Goal: Task Accomplishment & Management: Manage account settings

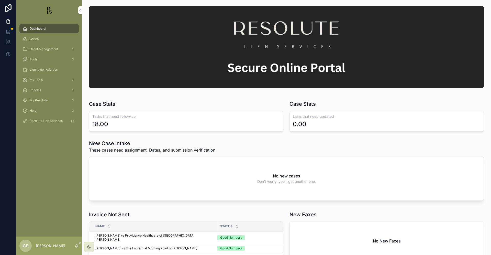
click at [35, 59] on span "Tools" at bounding box center [34, 59] width 8 height 4
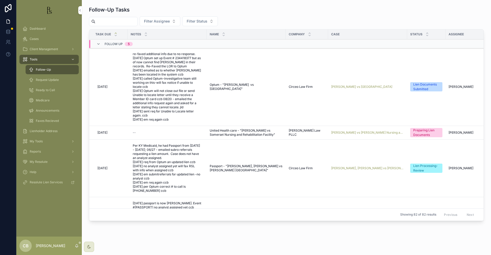
click at [42, 70] on span "Follow-Up" at bounding box center [43, 70] width 15 height 4
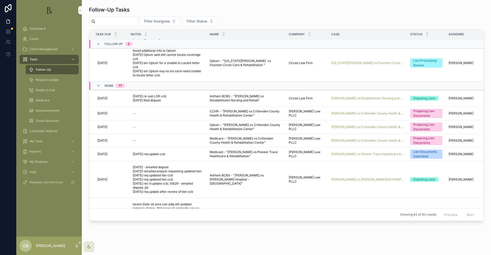
scroll to position [194, 25]
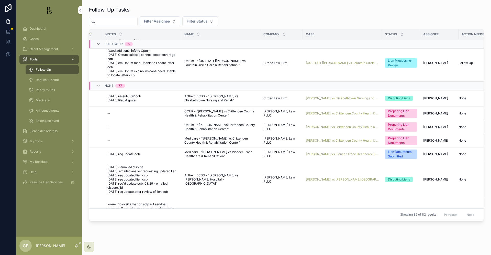
click at [52, 80] on span "Request Update" at bounding box center [47, 80] width 23 height 4
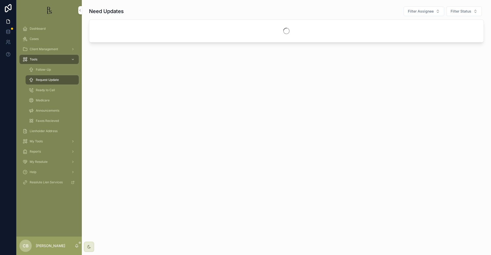
click at [52, 80] on span "Request Update" at bounding box center [47, 80] width 23 height 4
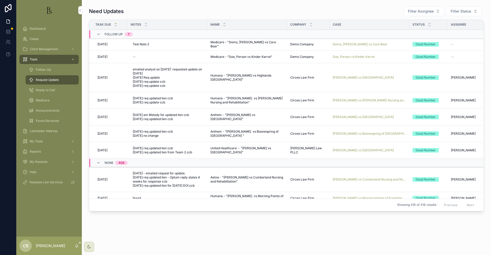
click at [377, 76] on span "[PERSON_NAME] vs [GEOGRAPHIC_DATA]" at bounding box center [363, 77] width 61 height 4
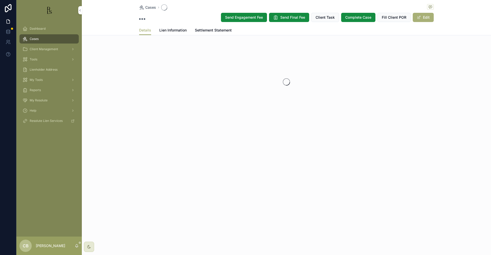
click at [377, 76] on div "scrollable content" at bounding box center [286, 81] width 409 height 81
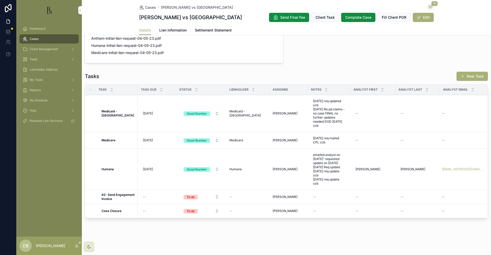
click at [112, 167] on strong "Humana" at bounding box center [108, 169] width 12 height 4
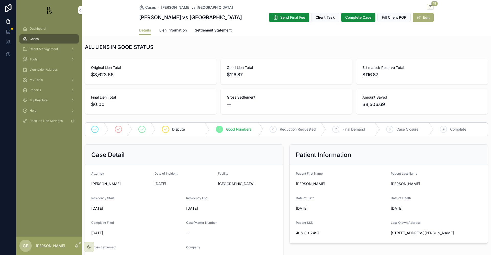
click at [174, 33] on span "Lien Information" at bounding box center [172, 30] width 27 height 5
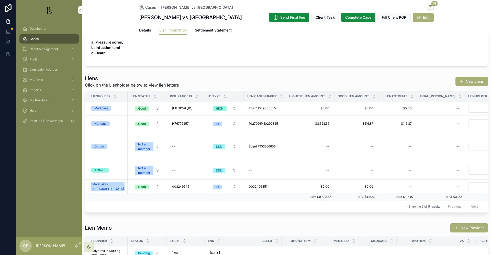
scroll to position [0, 0]
click at [104, 126] on div "Humana" at bounding box center [100, 123] width 12 height 5
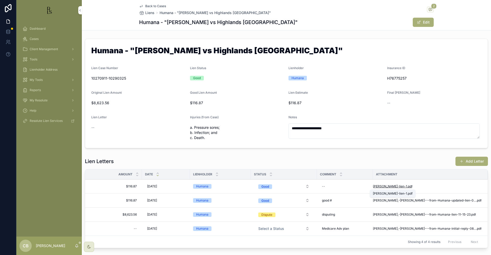
click at [392, 186] on span "[PERSON_NAME]-lien-1" at bounding box center [390, 186] width 34 height 4
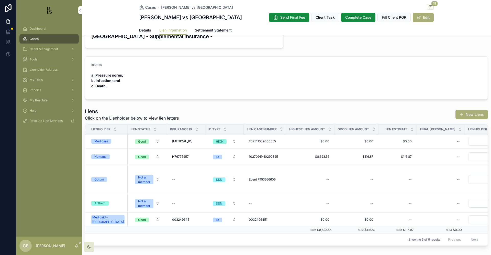
scroll to position [87, 0]
click at [143, 33] on span "Details" at bounding box center [145, 30] width 12 height 5
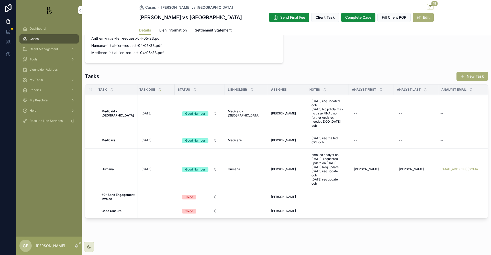
scroll to position [0, 1]
click at [173, 33] on span "Lien Information" at bounding box center [172, 30] width 27 height 5
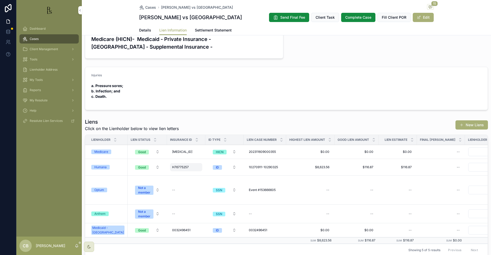
scroll to position [78, 0]
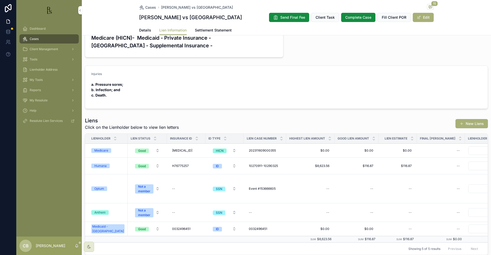
click at [100, 168] on div "Humana" at bounding box center [100, 165] width 12 height 5
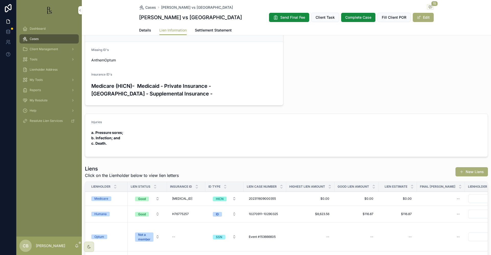
click at [143, 33] on span "Details" at bounding box center [145, 30] width 12 height 5
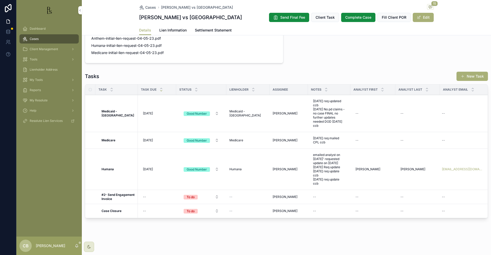
scroll to position [409, 0]
click at [149, 167] on span "[DATE]" at bounding box center [148, 169] width 10 height 4
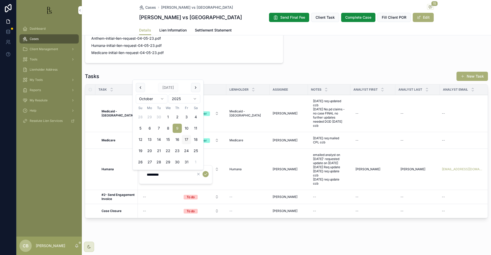
click at [185, 139] on button "17" at bounding box center [186, 139] width 9 height 9
type input "**********"
click at [207, 173] on icon "scrollable content" at bounding box center [206, 174] width 4 height 4
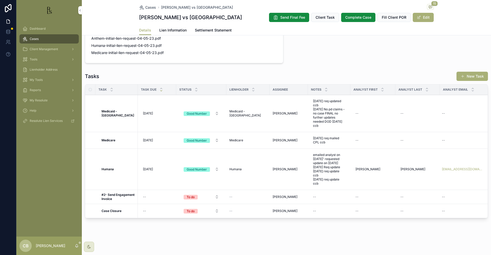
click at [31, 59] on span "Tools" at bounding box center [34, 59] width 8 height 4
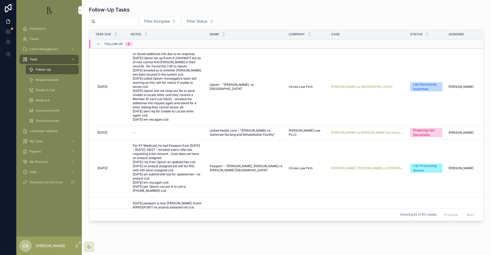
click at [46, 80] on span "Request Update" at bounding box center [47, 80] width 23 height 4
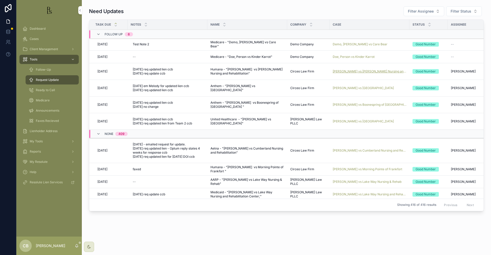
click at [365, 71] on span "[PERSON_NAME] vs [PERSON_NAME] Nursing and Rehabilitation" at bounding box center [370, 71] width 74 height 4
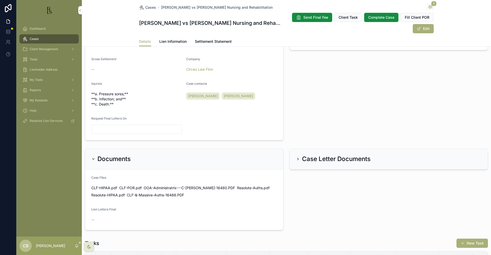
scroll to position [184, 0]
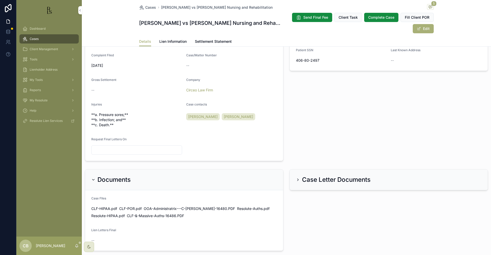
click at [174, 41] on span "Lien Information" at bounding box center [172, 41] width 27 height 5
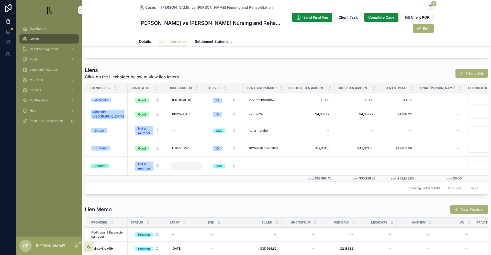
scroll to position [138, 0]
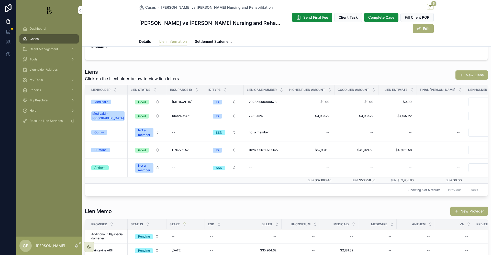
click at [104, 149] on div "Humana" at bounding box center [100, 150] width 12 height 5
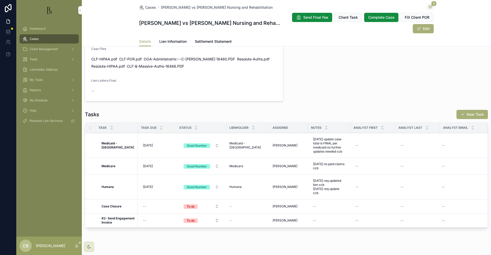
scroll to position [342, 0]
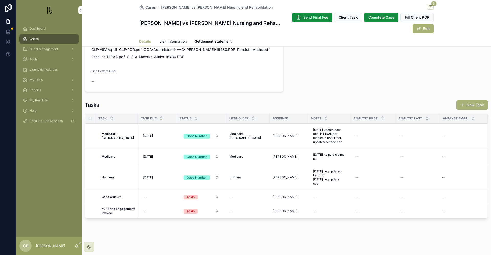
click at [166, 41] on span "Lien Information" at bounding box center [172, 41] width 27 height 5
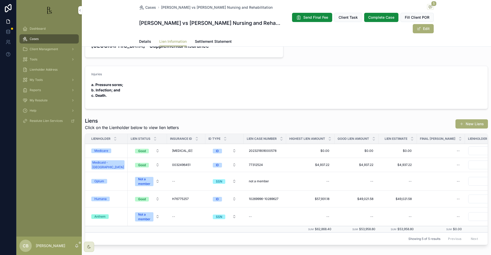
scroll to position [90, 0]
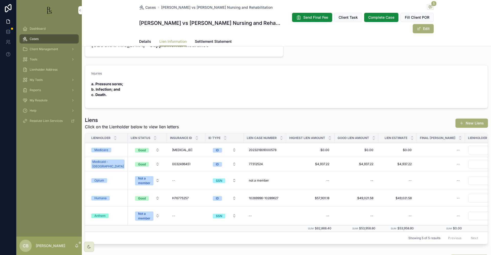
click at [100, 198] on div "Humana" at bounding box center [100, 198] width 12 height 5
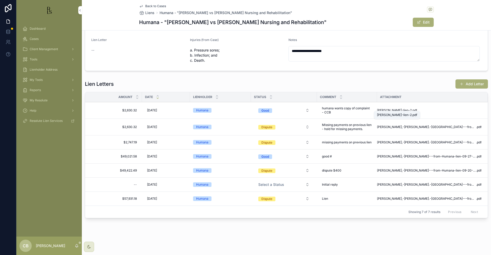
click at [393, 108] on span "[PERSON_NAME]-lien-2" at bounding box center [394, 110] width 35 height 4
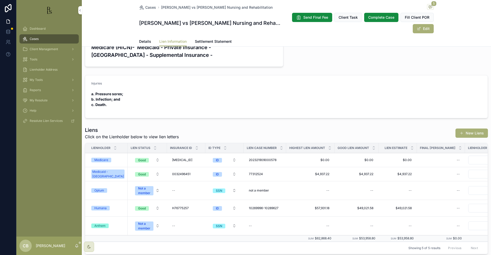
click at [100, 208] on div "Humana" at bounding box center [100, 208] width 12 height 5
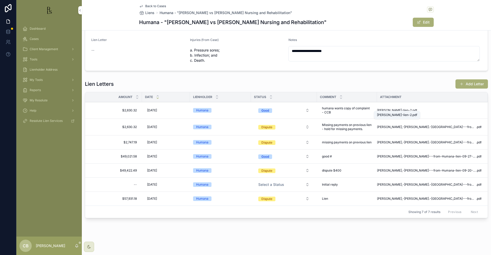
click at [392, 108] on span "[PERSON_NAME]-lien-2" at bounding box center [394, 110] width 35 height 4
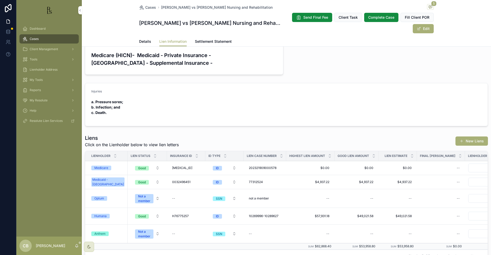
scroll to position [69, 0]
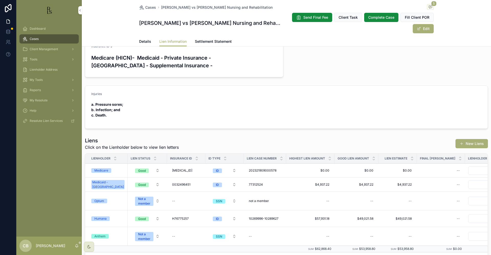
click at [144, 41] on span "Details" at bounding box center [145, 41] width 12 height 5
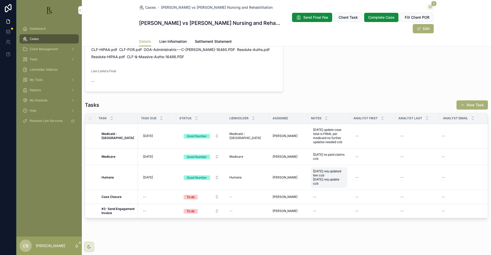
click at [320, 180] on span "[DATE] req updated lien ccb [DATE] req update ccb" at bounding box center [329, 177] width 32 height 16
click at [356, 188] on textarea "**********" at bounding box center [334, 186] width 49 height 25
type textarea "**********"
click at [373, 177] on icon "scrollable content" at bounding box center [371, 178] width 3 height 2
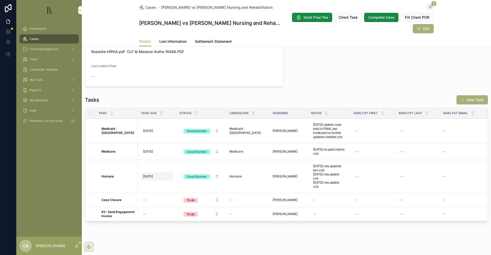
click at [149, 178] on span "[DATE]" at bounding box center [148, 176] width 10 height 4
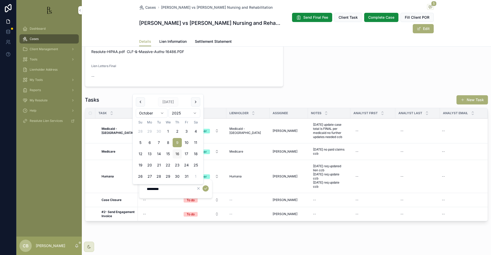
click at [177, 153] on button "16" at bounding box center [177, 153] width 9 height 9
type input "**********"
click at [205, 187] on icon "scrollable content" at bounding box center [206, 188] width 4 height 4
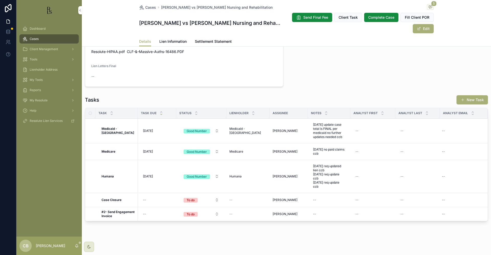
click at [35, 59] on span "Tools" at bounding box center [34, 59] width 8 height 4
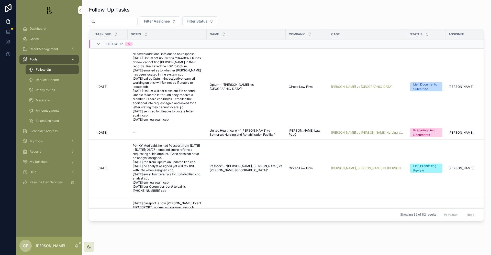
click at [53, 80] on span "Request Update" at bounding box center [47, 80] width 23 height 4
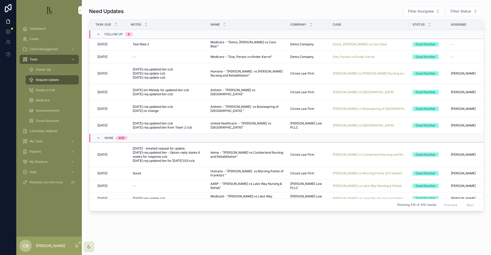
click at [53, 80] on span "Request Update" at bounding box center [47, 80] width 23 height 4
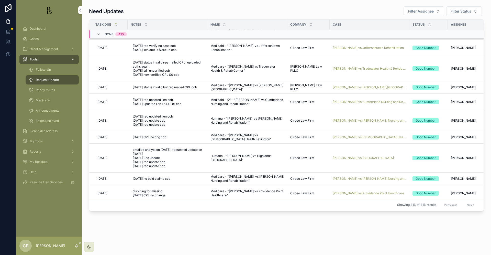
scroll to position [610, 0]
click at [368, 155] on span "[PERSON_NAME] vs [GEOGRAPHIC_DATA]" at bounding box center [363, 157] width 61 height 4
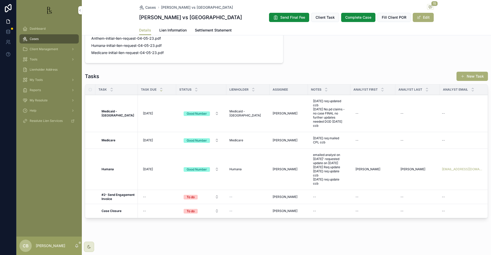
scroll to position [367, 0]
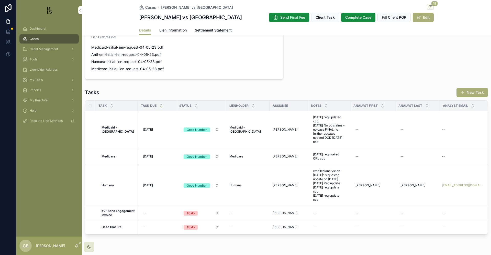
click at [171, 33] on span "Lien Information" at bounding box center [172, 30] width 27 height 5
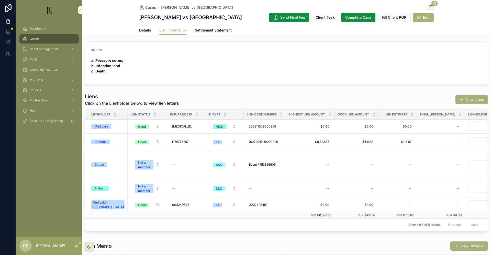
scroll to position [103, 0]
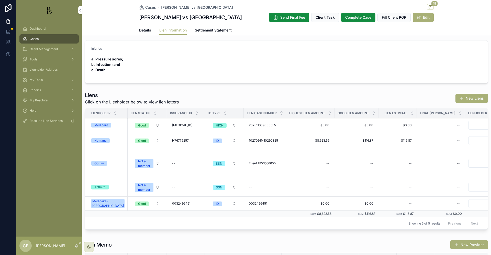
click at [100, 143] on div "Humana" at bounding box center [100, 140] width 12 height 5
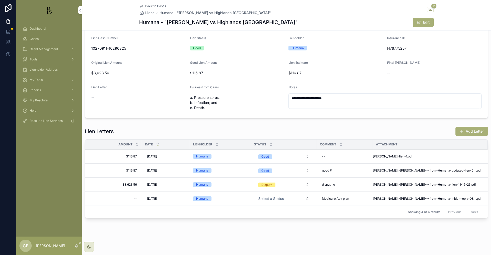
scroll to position [30, 0]
click at [390, 156] on span "[PERSON_NAME]-lien-1" at bounding box center [390, 156] width 34 height 4
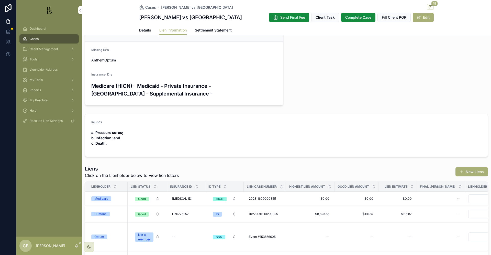
click at [142, 33] on span "Details" at bounding box center [145, 30] width 12 height 5
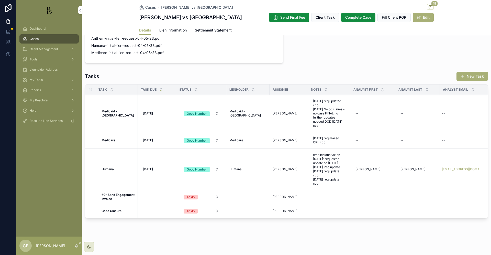
scroll to position [413, 0]
click at [319, 169] on span "emailed analyst on [DATE]' requested update on [DATE] [DATE] Req update [DATE] …" at bounding box center [329, 169] width 32 height 33
click at [355, 180] on textarea "**********" at bounding box center [334, 172] width 49 height 45
type textarea "**********"
click at [371, 154] on icon "scrollable content" at bounding box center [372, 154] width 4 height 4
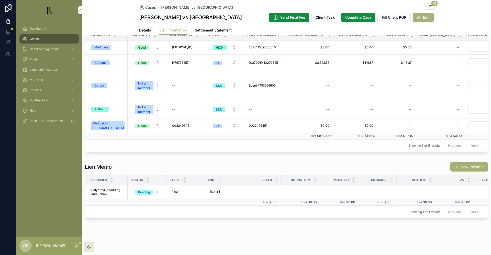
scroll to position [191, 0]
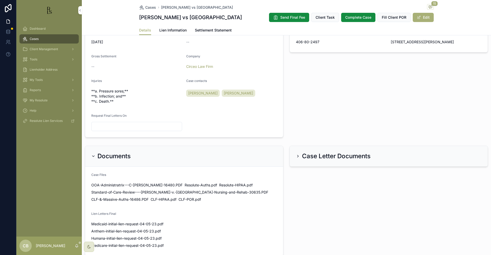
click at [37, 59] on span "Tools" at bounding box center [34, 59] width 8 height 4
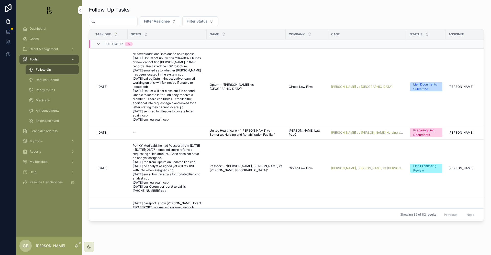
click at [49, 79] on span "Request Update" at bounding box center [47, 80] width 23 height 4
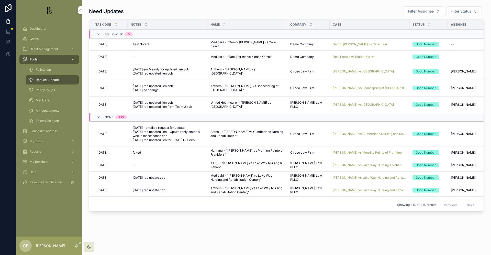
click at [46, 70] on span "Follow-Up" at bounding box center [43, 70] width 15 height 4
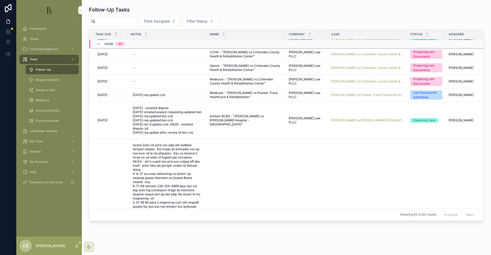
scroll to position [249, 0]
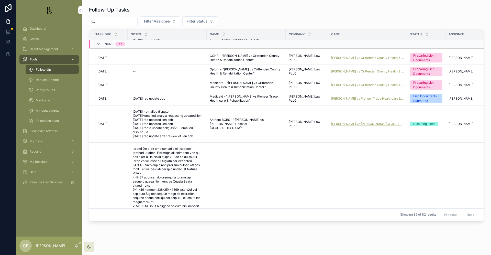
click at [360, 124] on span "[PERSON_NAME] vs [PERSON_NAME][GEOGRAPHIC_DATA] - [GEOGRAPHIC_DATA]" at bounding box center [367, 124] width 73 height 4
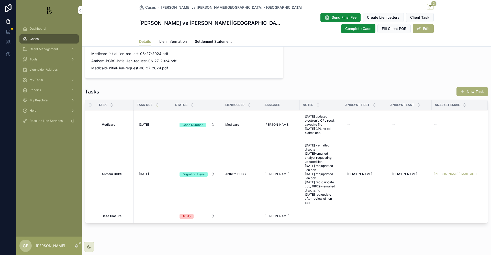
click at [178, 41] on span "Lien Information" at bounding box center [172, 41] width 27 height 5
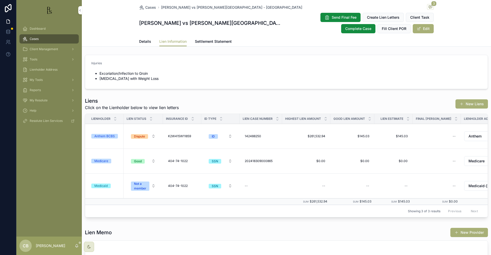
click at [110, 136] on div "Anthem BCBS" at bounding box center [104, 136] width 20 height 5
click at [107, 135] on div "Anthem BCBS" at bounding box center [104, 136] width 20 height 5
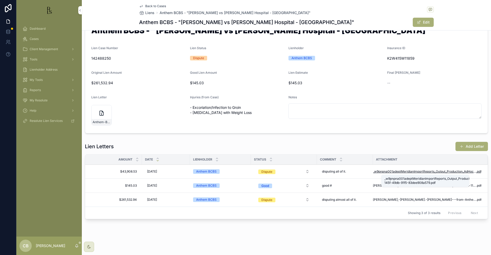
click at [412, 171] on span "_w9pnpna001adeptMeridianImportReports_Output_Production_AdHoc6c6018bd-145f-49db…" at bounding box center [424, 171] width 103 height 4
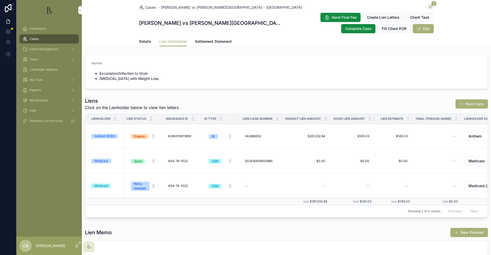
click at [143, 41] on span "Details" at bounding box center [145, 41] width 12 height 5
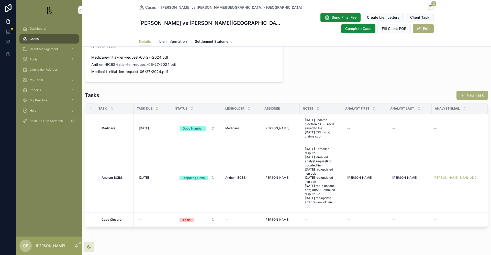
scroll to position [355, 0]
click at [173, 41] on span "Lien Information" at bounding box center [172, 41] width 27 height 5
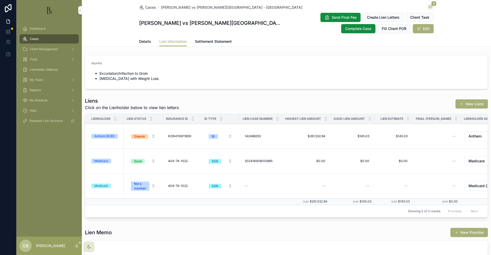
click at [104, 135] on div "Anthem BCBS" at bounding box center [104, 136] width 20 height 5
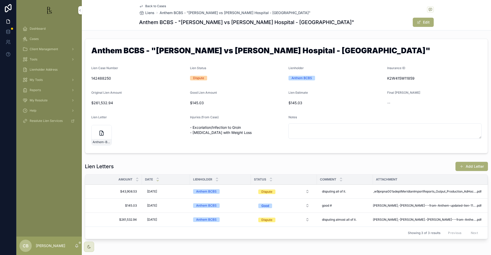
click at [417, 204] on span "[PERSON_NAME],-[PERSON_NAME]---from-Anthem-updated-lien-11-10-24" at bounding box center [424, 205] width 103 height 4
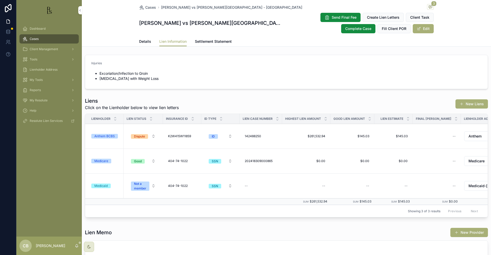
click at [106, 136] on div "Anthem BCBS" at bounding box center [104, 136] width 20 height 5
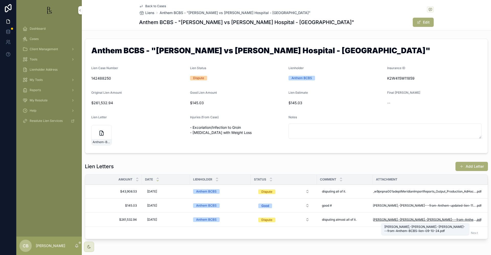
click at [414, 218] on span "[PERSON_NAME],-[PERSON_NAME].-[PERSON_NAME]---from-Anthem-BCBS-lien-09-10-24" at bounding box center [424, 219] width 103 height 4
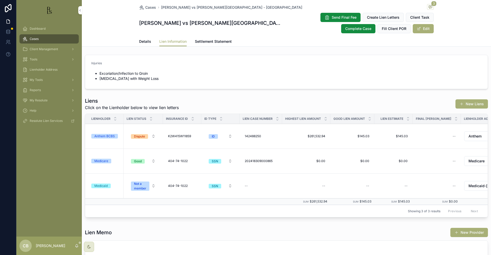
scroll to position [0, 2]
click at [105, 136] on div "Anthem BCBS" at bounding box center [104, 136] width 20 height 5
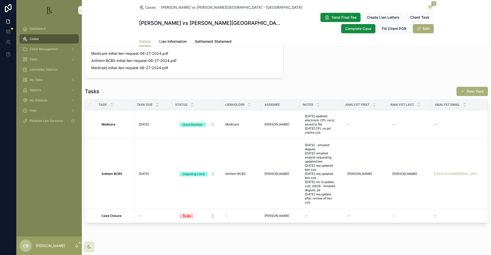
scroll to position [358, 0]
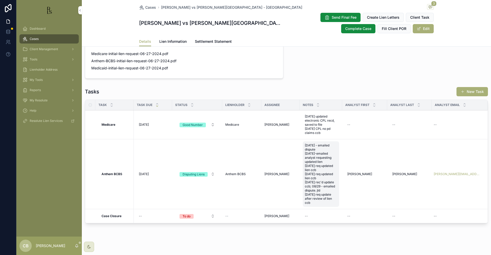
click at [313, 194] on span "[DATE] - emailed dispute [DATE]-emailed analyst requesting updated lien [DATE] …" at bounding box center [321, 173] width 32 height 61
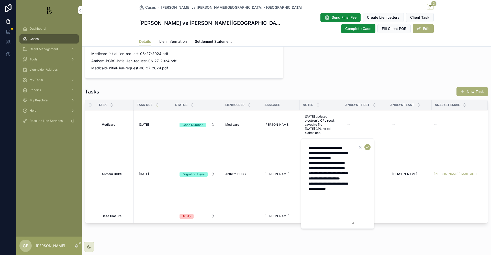
click at [343, 211] on textarea "**********" at bounding box center [330, 183] width 49 height 81
type textarea "**********"
click at [368, 148] on icon "scrollable content" at bounding box center [367, 147] width 4 height 4
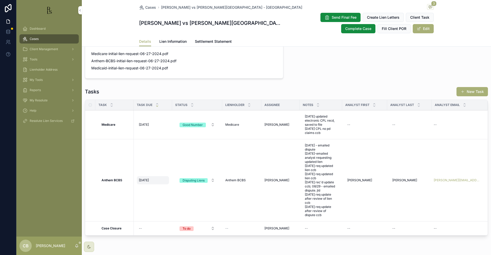
click at [146, 178] on span "[DATE]" at bounding box center [144, 180] width 10 height 4
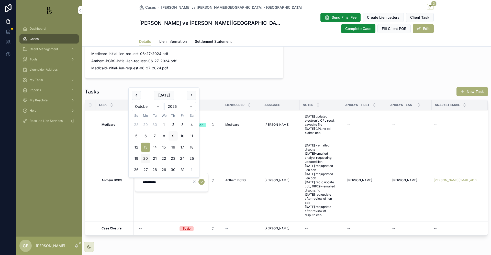
scroll to position [0, 0]
click at [146, 158] on button "20" at bounding box center [145, 158] width 9 height 9
type input "**********"
click at [202, 182] on icon "scrollable content" at bounding box center [201, 182] width 3 height 2
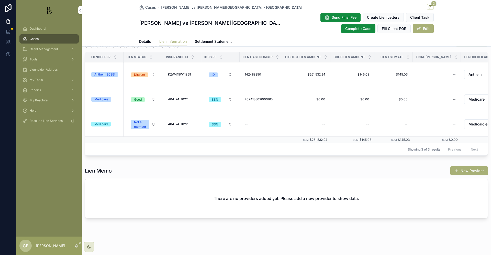
scroll to position [62, 0]
click at [35, 60] on span "Tools" at bounding box center [34, 59] width 8 height 4
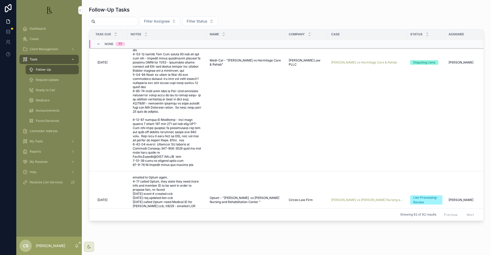
scroll to position [409, 0]
click at [354, 59] on span "[PERSON_NAME] vs Hermitage Care & Rehab" at bounding box center [364, 61] width 66 height 4
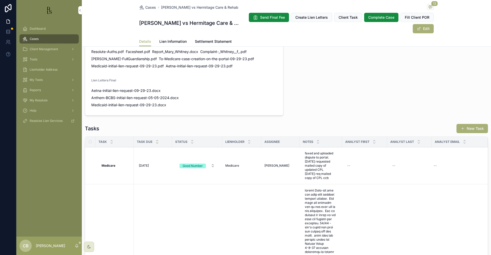
scroll to position [335, 0]
click at [172, 40] on span "Lien Information" at bounding box center [172, 41] width 27 height 5
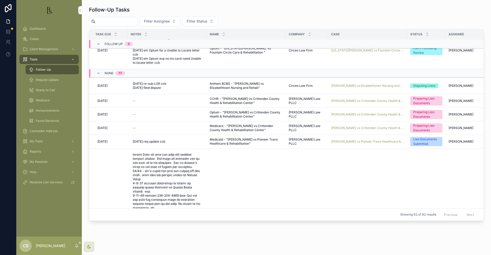
scroll to position [199, 0]
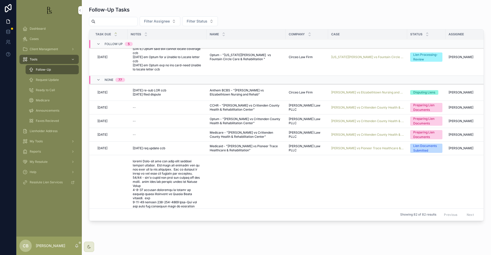
click at [53, 79] on span "Request Update" at bounding box center [47, 80] width 23 height 4
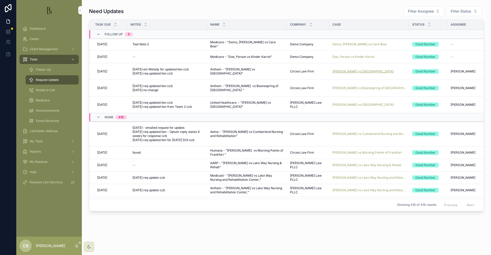
scroll to position [3, 0]
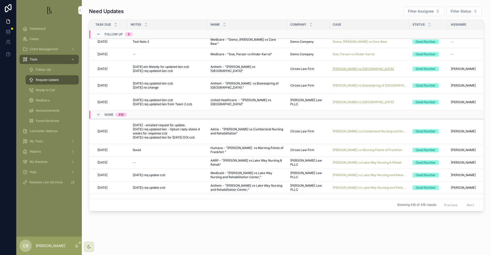
click at [363, 71] on span "[PERSON_NAME] vs [GEOGRAPHIC_DATA]" at bounding box center [363, 69] width 61 height 4
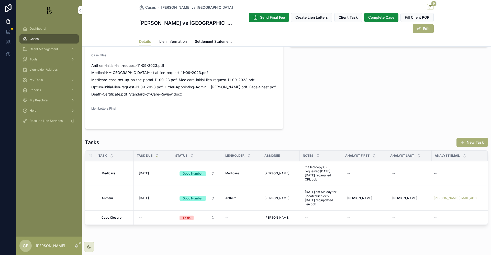
scroll to position [337, 0]
click at [170, 41] on span "Lien Information" at bounding box center [172, 41] width 27 height 5
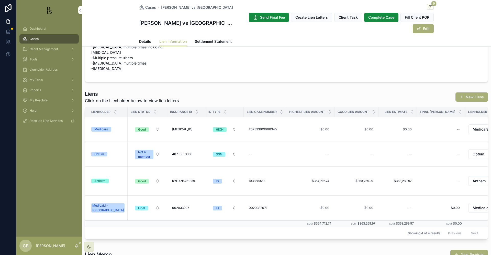
scroll to position [33, 0]
click at [101, 180] on div "Anthem" at bounding box center [99, 180] width 11 height 5
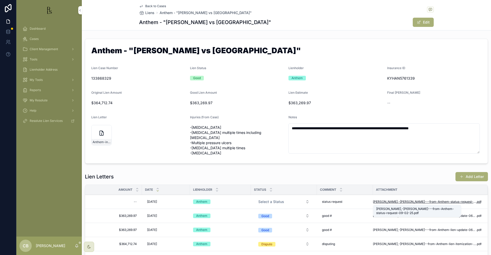
click at [413, 201] on span "[PERSON_NAME],-[PERSON_NAME]---from-Anthem-status-request-09-02-25" at bounding box center [424, 201] width 103 height 4
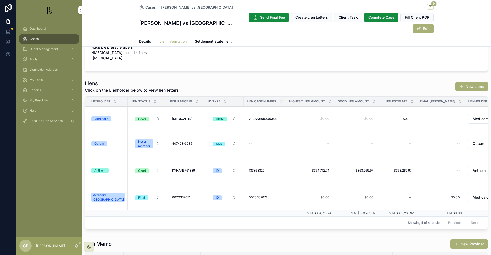
scroll to position [53, 0]
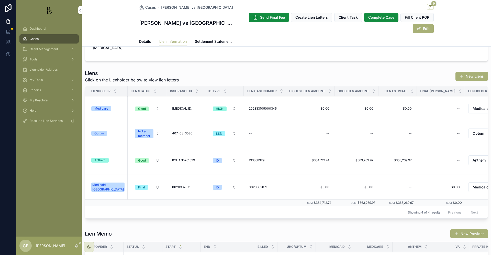
click at [100, 160] on div "Anthem" at bounding box center [99, 160] width 11 height 5
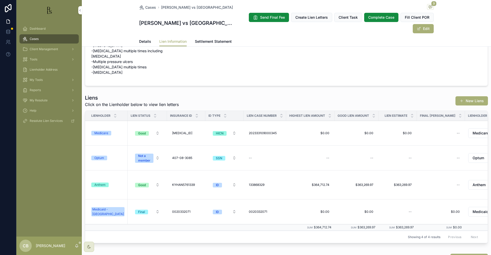
scroll to position [29, 0]
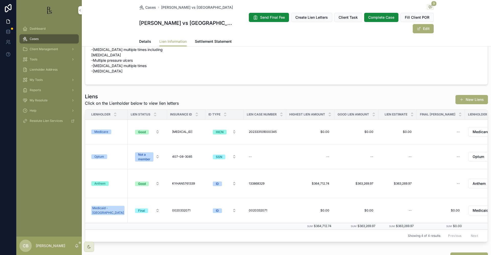
click at [101, 182] on div "Anthem" at bounding box center [99, 183] width 11 height 5
click at [141, 41] on span "Details" at bounding box center [145, 41] width 12 height 5
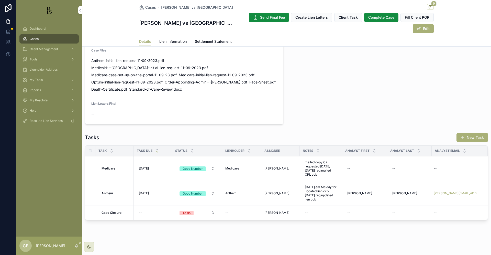
scroll to position [341, 0]
click at [169, 40] on span "Lien Information" at bounding box center [172, 41] width 27 height 5
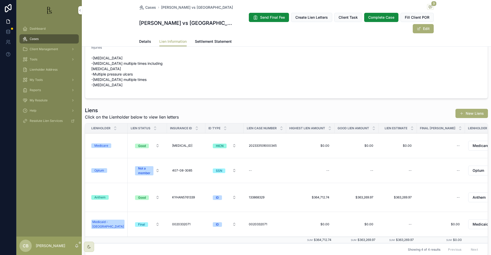
scroll to position [17, 0]
click at [102, 196] on div "Anthem" at bounding box center [99, 196] width 11 height 5
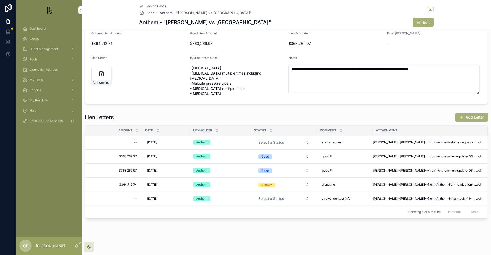
scroll to position [59, 0]
click at [402, 170] on span "[PERSON_NAME],-[PERSON_NAME]---from-Anthem-lien-update-06-18-24" at bounding box center [424, 170] width 103 height 4
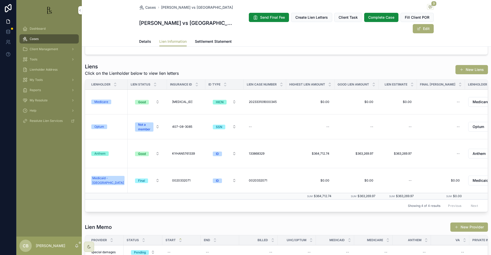
click at [101, 153] on div "Anthem" at bounding box center [99, 153] width 11 height 5
click at [143, 40] on span "Details" at bounding box center [145, 41] width 12 height 5
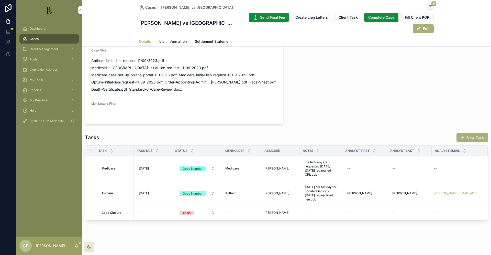
scroll to position [341, 0]
click at [311, 192] on span "[DATE] em Melody for updated lien ccb [DATE] req updated lien ccb" at bounding box center [321, 193] width 32 height 16
click at [328, 206] on textarea "**********" at bounding box center [330, 200] width 49 height 25
type textarea "**********"
click at [367, 192] on icon "scrollable content" at bounding box center [367, 192] width 4 height 4
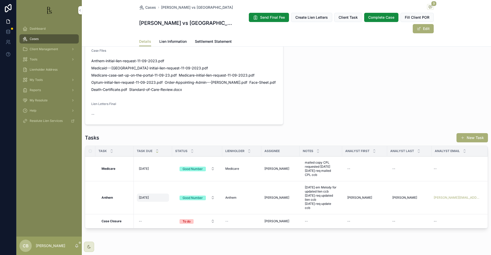
click at [146, 195] on span "[DATE]" at bounding box center [144, 197] width 10 height 4
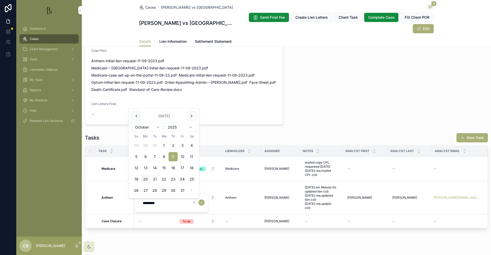
click at [147, 180] on button "20" at bounding box center [145, 178] width 9 height 9
type input "**********"
click at [202, 203] on icon "scrollable content" at bounding box center [201, 202] width 4 height 4
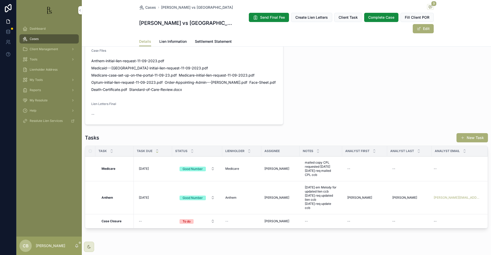
click at [38, 60] on div "Tools" at bounding box center [49, 59] width 53 height 8
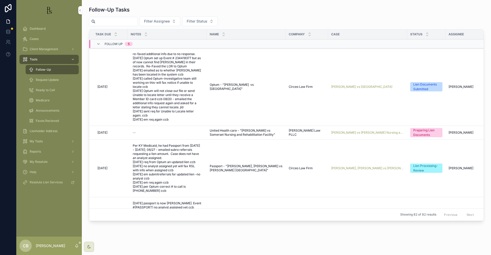
click at [44, 80] on span "Request Update" at bounding box center [47, 80] width 23 height 4
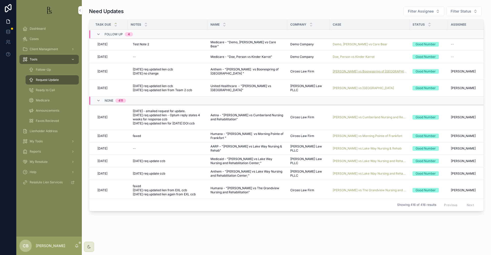
click at [356, 72] on span "[PERSON_NAME] vs Boonespring of [GEOGRAPHIC_DATA]" at bounding box center [370, 71] width 74 height 4
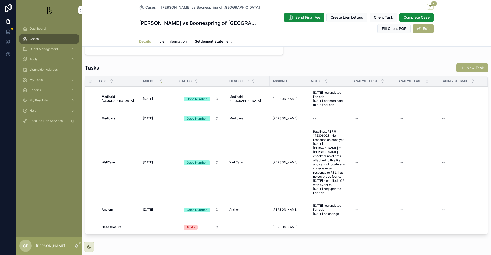
scroll to position [431, 0]
click at [171, 41] on span "Lien Information" at bounding box center [172, 41] width 27 height 5
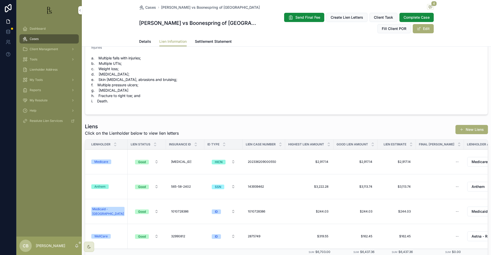
scroll to position [34, 0]
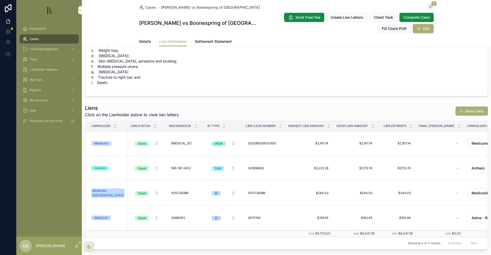
click at [98, 168] on div "Anthem" at bounding box center [99, 168] width 11 height 5
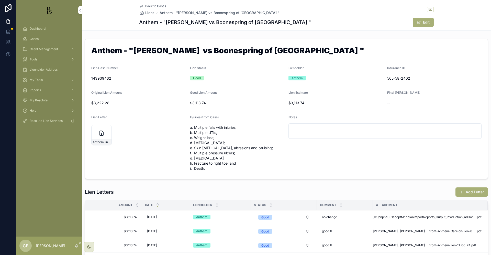
click at [411, 229] on span "[PERSON_NAME],-[PERSON_NAME]---from-Anthem-Carelon-lien-04-17-25" at bounding box center [424, 231] width 103 height 4
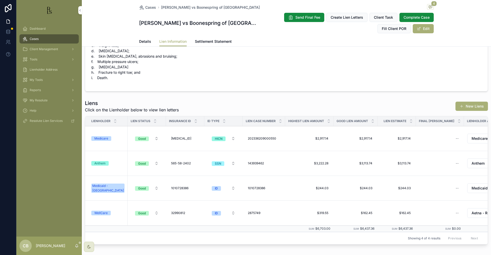
scroll to position [40, 0]
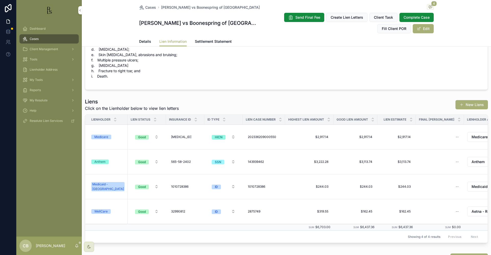
click at [98, 161] on div "Anthem" at bounding box center [99, 161] width 11 height 5
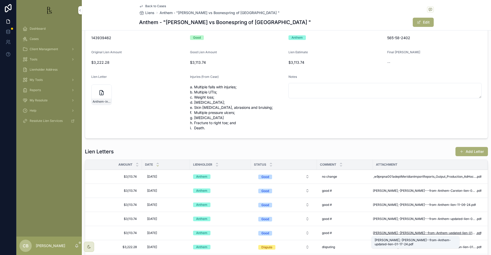
click at [415, 232] on span "[PERSON_NAME],-[PERSON_NAME]--from-Anthem-updated-lien-01-17-24" at bounding box center [424, 233] width 103 height 4
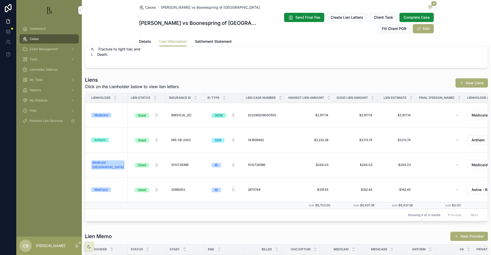
scroll to position [62, 0]
click at [100, 139] on div "Anthem" at bounding box center [99, 139] width 11 height 5
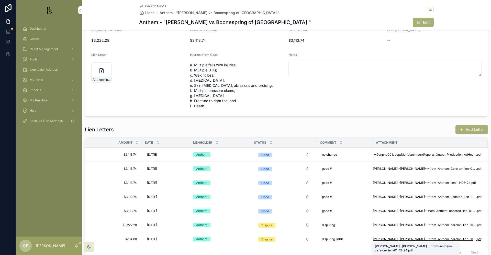
click at [426, 238] on span "[PERSON_NAME],-[PERSON_NAME]---from-Anthem-carelon-lien-01-12-24" at bounding box center [424, 239] width 103 height 4
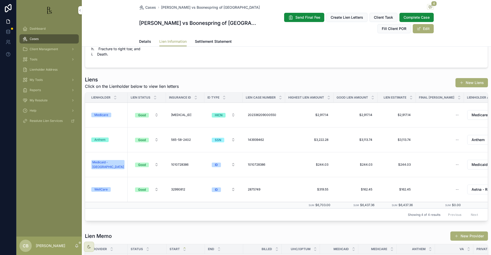
click at [101, 139] on div "Anthem" at bounding box center [99, 139] width 11 height 5
click at [141, 40] on span "Details" at bounding box center [145, 41] width 12 height 5
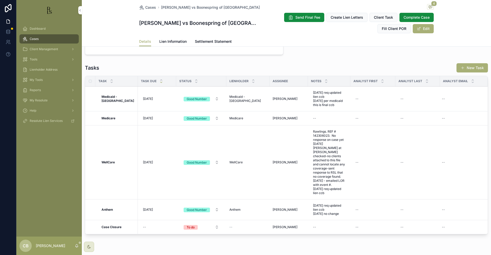
scroll to position [431, 0]
click at [320, 204] on span "[DATE] req updated lien ccb [DATE] no change" at bounding box center [329, 210] width 32 height 12
click at [342, 206] on textarea "**********" at bounding box center [330, 201] width 49 height 19
type textarea "**********"
click at [366, 195] on icon "scrollable content" at bounding box center [367, 196] width 4 height 4
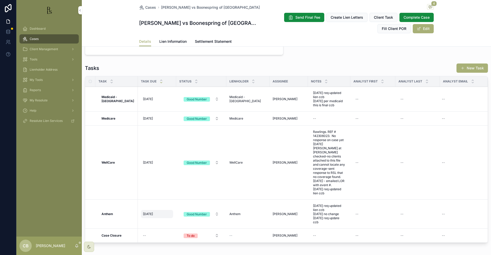
click at [148, 212] on span "[DATE]" at bounding box center [148, 214] width 10 height 4
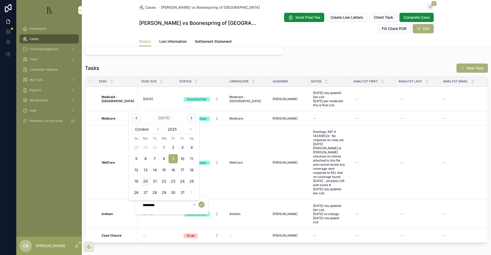
click at [146, 182] on button "20" at bounding box center [145, 180] width 9 height 9
type input "**********"
click at [201, 203] on icon "scrollable content" at bounding box center [201, 204] width 4 height 4
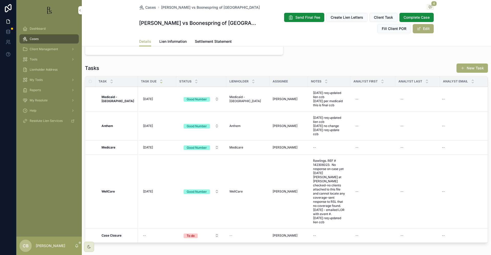
click at [34, 59] on span "Tools" at bounding box center [34, 59] width 8 height 4
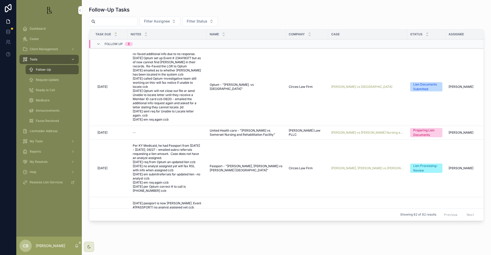
click at [48, 80] on span "Request Update" at bounding box center [47, 80] width 23 height 4
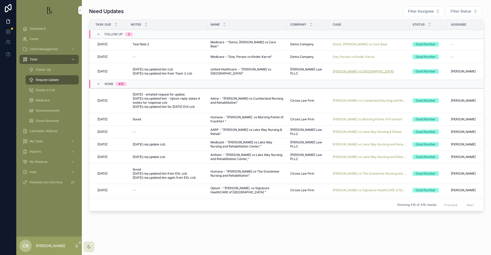
click at [361, 70] on span "[PERSON_NAME] vs [GEOGRAPHIC_DATA]" at bounding box center [363, 71] width 61 height 4
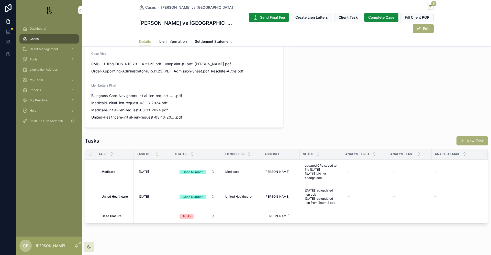
scroll to position [0, 0]
click at [169, 40] on span "Lien Information" at bounding box center [172, 41] width 27 height 5
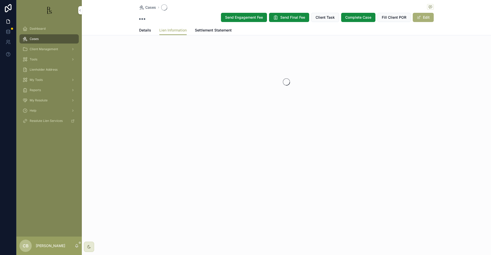
click at [169, 40] on div "Cases Send Engagement Fee Send Final Fee Client Task Complete Case Fill Client …" at bounding box center [286, 77] width 409 height 155
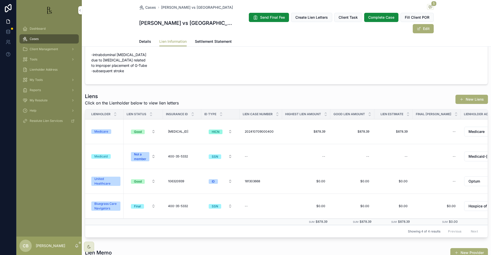
scroll to position [35, 0]
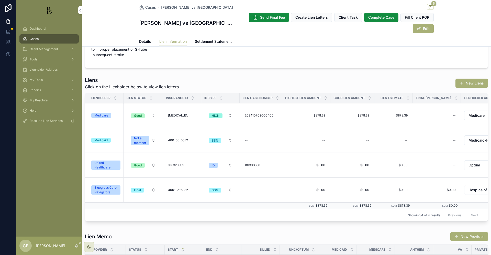
click at [106, 160] on div "United Healthcare" at bounding box center [105, 164] width 23 height 9
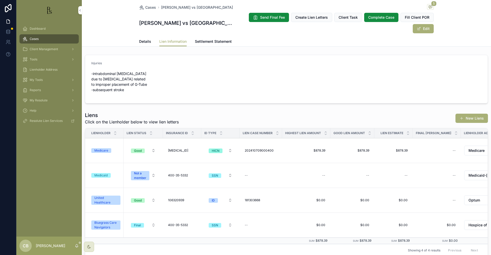
click at [143, 41] on span "Details" at bounding box center [145, 41] width 12 height 5
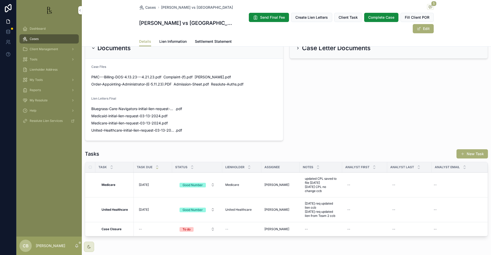
scroll to position [322, 0]
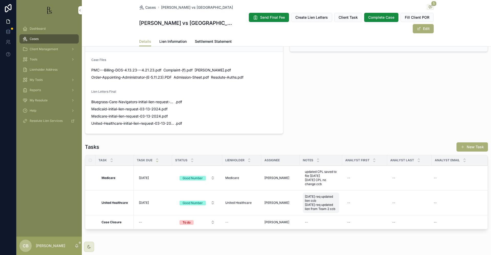
click at [324, 200] on span "[DATE] req updated lien ccb [DATE] req updated lien from Team 2 ccb" at bounding box center [321, 202] width 32 height 16
click at [340, 214] on textarea "**********" at bounding box center [330, 209] width 49 height 30
type textarea "**********"
click at [367, 197] on icon "scrollable content" at bounding box center [367, 198] width 4 height 4
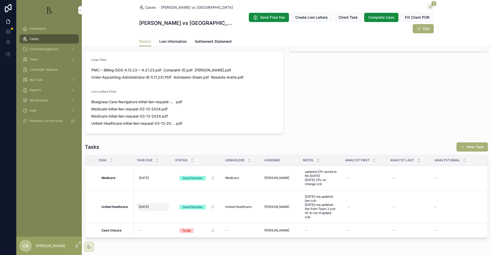
click at [146, 205] on span "[DATE]" at bounding box center [144, 207] width 10 height 4
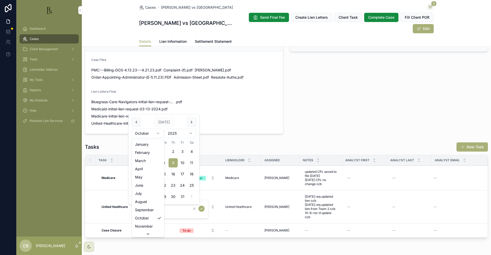
click at [159, 132] on html "Dashboard Cases Client Management Tools Lienholder Address My Tools Reports My …" at bounding box center [245, 127] width 491 height 255
click at [146, 163] on button "6" at bounding box center [145, 162] width 9 height 9
click at [159, 207] on input "********" at bounding box center [164, 208] width 49 height 7
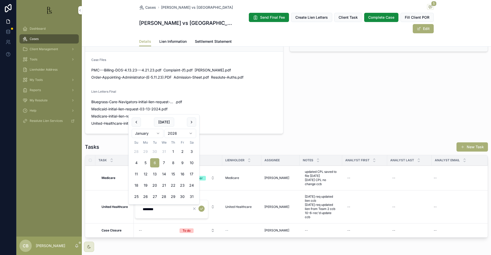
type input "********"
click at [201, 207] on icon "scrollable content" at bounding box center [201, 208] width 4 height 4
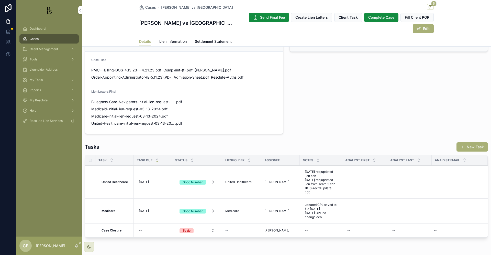
click at [170, 41] on span "Lien Information" at bounding box center [172, 41] width 27 height 5
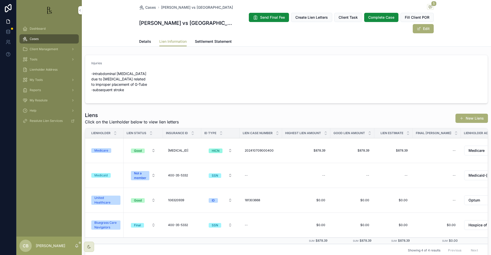
click at [105, 195] on div "United Healthcare" at bounding box center [105, 199] width 23 height 9
click at [34, 58] on span "Tools" at bounding box center [34, 59] width 8 height 4
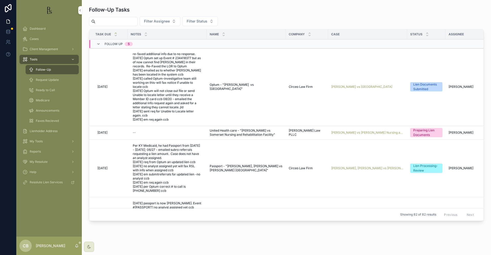
click at [52, 79] on span "Request Update" at bounding box center [47, 80] width 23 height 4
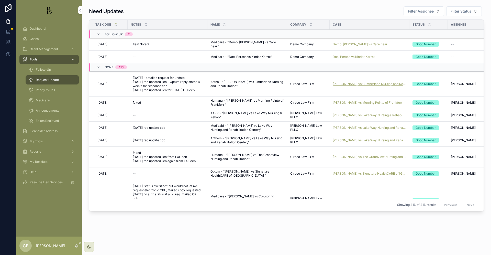
click at [357, 83] on span "[PERSON_NAME] vs Cumberland Nursing and Rehabilitation" at bounding box center [370, 84] width 74 height 4
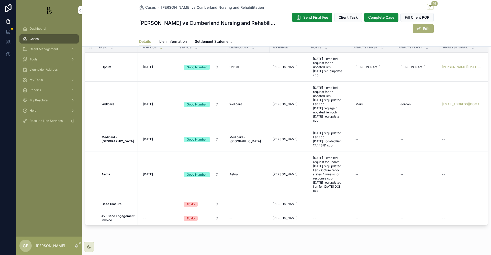
scroll to position [409, 0]
click at [175, 40] on span "Lien Information" at bounding box center [172, 41] width 27 height 5
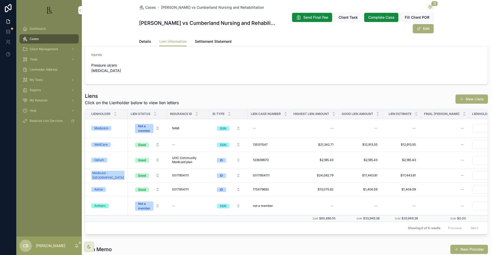
scroll to position [111, 0]
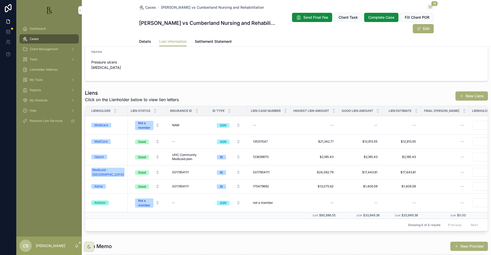
click at [99, 186] on div "Aetna" at bounding box center [98, 186] width 8 height 5
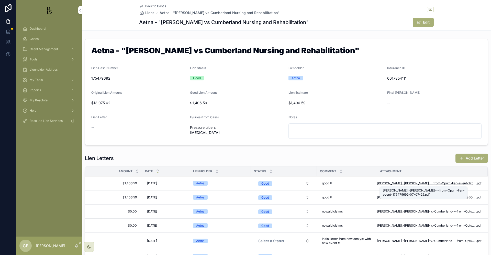
click at [421, 183] on span "[PERSON_NAME],-[PERSON_NAME]---from-Opum-lien-event-175479692-07-07-25" at bounding box center [426, 183] width 99 height 4
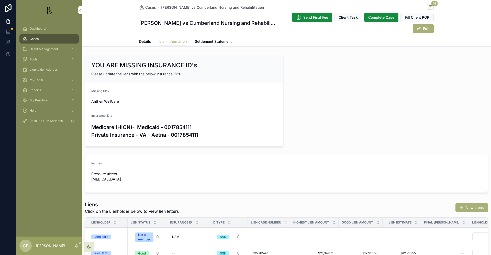
click at [144, 41] on span "Details" at bounding box center [145, 41] width 12 height 5
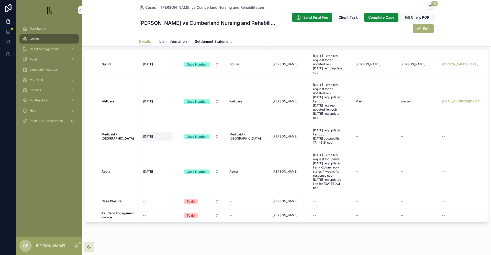
scroll to position [411, 0]
click at [320, 184] on span "[DATE] - emailed request for update. [DATE] req updated lien - Optum reply stat…" at bounding box center [329, 171] width 32 height 37
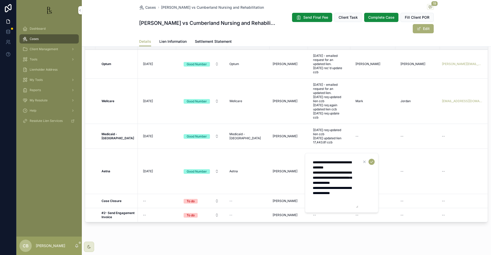
click at [350, 197] on textarea "**********" at bounding box center [334, 183] width 49 height 50
type textarea "**********"
click at [372, 160] on icon "scrollable content" at bounding box center [372, 161] width 4 height 4
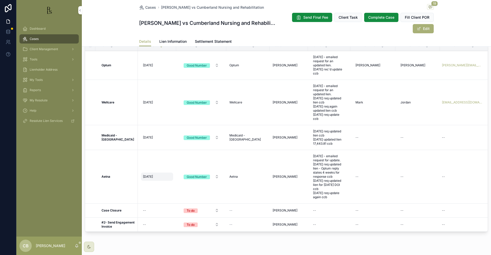
scroll to position [410, 0]
click at [148, 176] on span "[DATE]" at bounding box center [148, 177] width 10 height 4
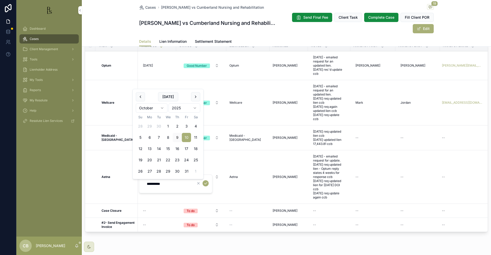
scroll to position [0, 0]
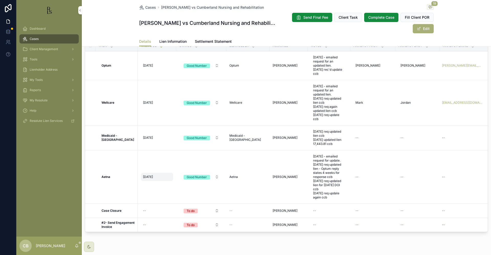
click at [149, 175] on span "[DATE]" at bounding box center [148, 177] width 10 height 4
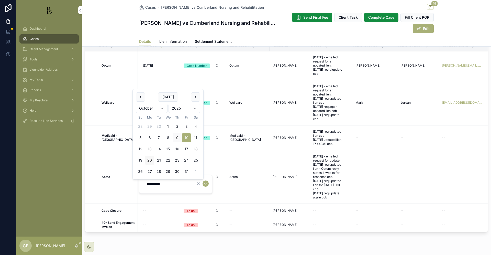
click at [149, 159] on button "20" at bounding box center [149, 159] width 9 height 9
type input "**********"
click at [205, 182] on icon "scrollable content" at bounding box center [206, 183] width 4 height 4
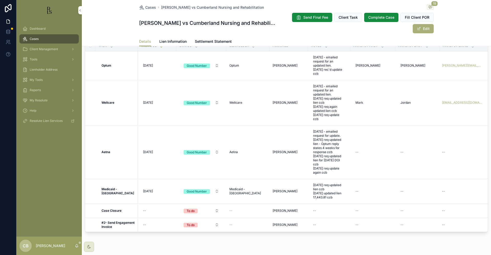
click at [34, 59] on span "Tools" at bounding box center [34, 59] width 8 height 4
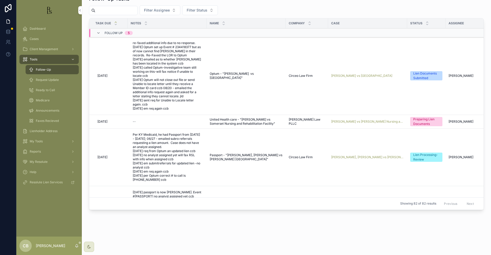
scroll to position [11, 0]
click at [34, 59] on span "Tools" at bounding box center [34, 59] width 8 height 4
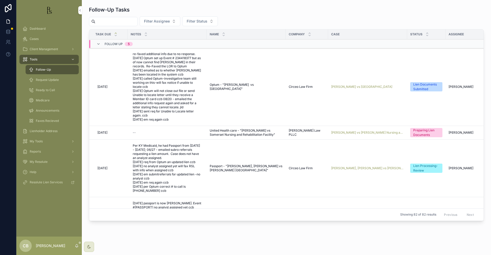
click at [49, 80] on span "Request Update" at bounding box center [47, 80] width 23 height 4
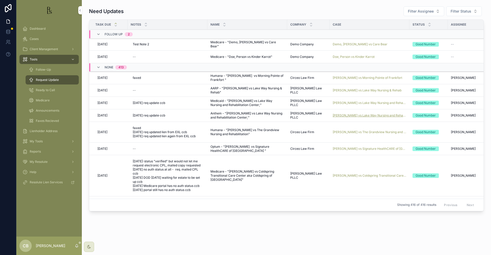
click at [361, 116] on span "[PERSON_NAME] vs Lake Way Nursing and Rehabilitation Center;" at bounding box center [370, 115] width 74 height 4
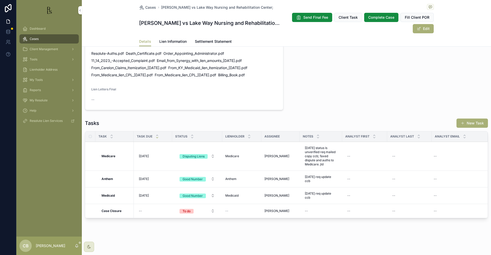
scroll to position [369, 0]
click at [146, 178] on span "[DATE]" at bounding box center [144, 179] width 10 height 4
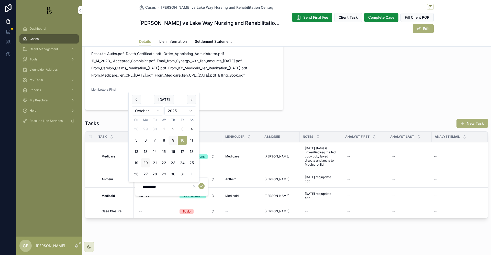
click at [145, 162] on button "20" at bounding box center [145, 162] width 9 height 9
type input "**********"
click at [202, 185] on icon "scrollable content" at bounding box center [201, 186] width 4 height 4
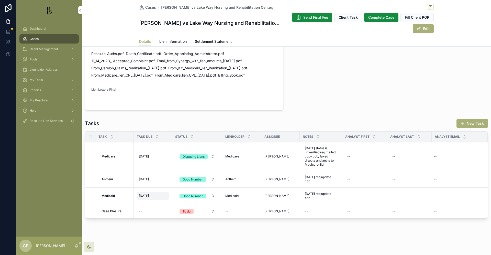
click at [147, 195] on span "[DATE]" at bounding box center [144, 196] width 10 height 4
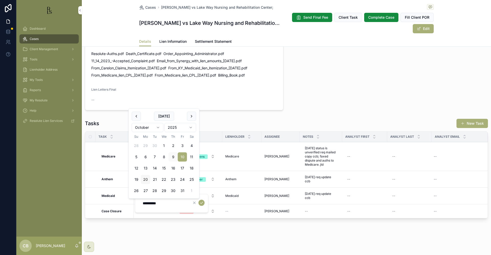
click at [146, 178] on button "20" at bounding box center [145, 179] width 9 height 9
type input "**********"
click at [202, 202] on icon "scrollable content" at bounding box center [201, 202] width 4 height 4
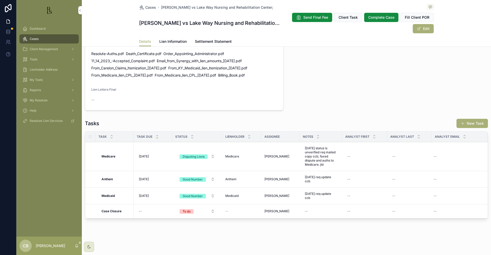
click at [35, 60] on span "Tools" at bounding box center [34, 59] width 8 height 4
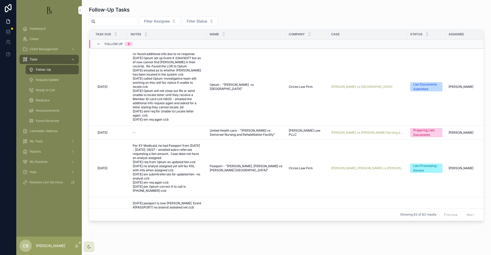
click at [43, 79] on span "Request Update" at bounding box center [47, 80] width 23 height 4
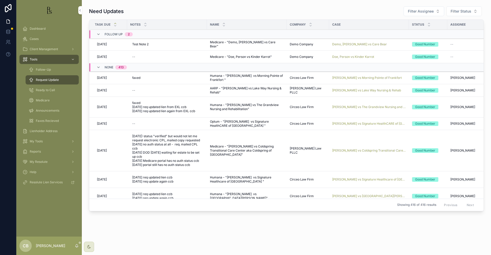
scroll to position [0, 1]
click at [359, 76] on span "[PERSON_NAME] vs Morning Pointe of Frankfort" at bounding box center [367, 78] width 70 height 4
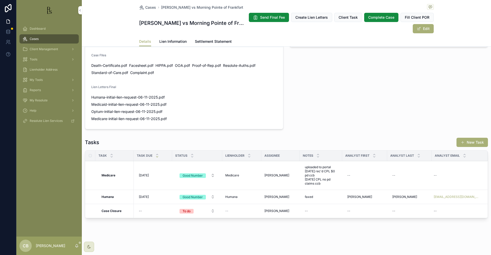
click at [171, 42] on span "Lien Information" at bounding box center [172, 41] width 27 height 5
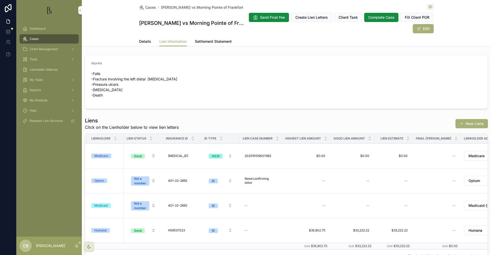
click at [141, 42] on span "Details" at bounding box center [145, 41] width 12 height 5
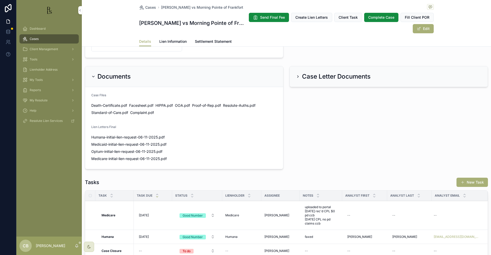
click at [171, 41] on span "Lien Information" at bounding box center [172, 41] width 27 height 5
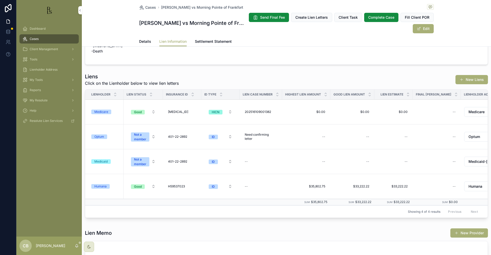
scroll to position [45, 0]
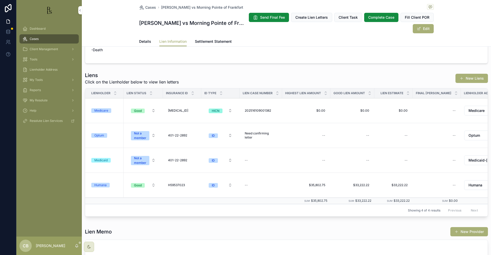
click at [97, 184] on div "Humana" at bounding box center [100, 185] width 12 height 5
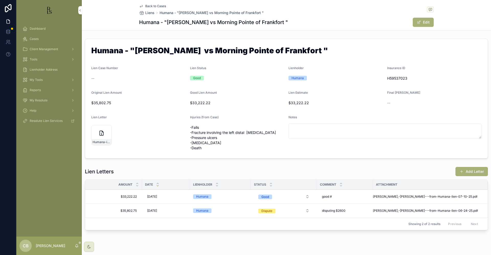
click at [405, 210] on span "[PERSON_NAME],-[PERSON_NAME]---from-Humana-lien-06-24-25" at bounding box center [423, 210] width 100 height 4
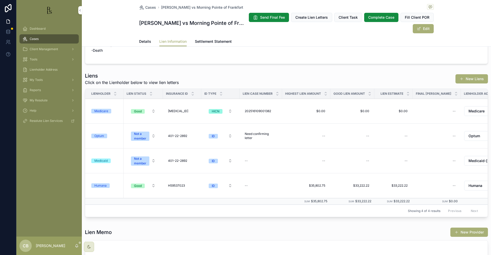
scroll to position [46, 0]
click at [103, 184] on div "Humana" at bounding box center [100, 184] width 12 height 5
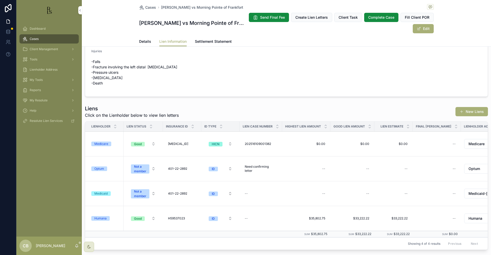
click at [142, 41] on span "Details" at bounding box center [145, 41] width 12 height 5
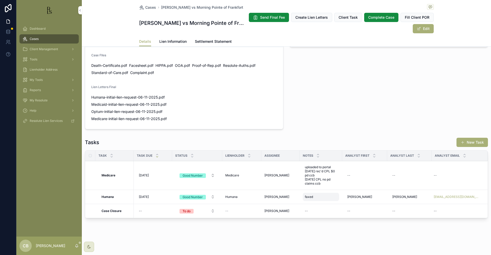
click at [317, 195] on div "faxed faxed" at bounding box center [321, 197] width 36 height 8
click at [325, 204] on textarea "*****" at bounding box center [330, 206] width 49 height 15
type textarea "**********"
click at [368, 203] on icon "scrollable content" at bounding box center [367, 204] width 4 height 4
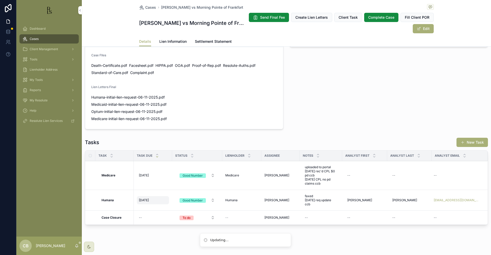
click at [148, 199] on span "[DATE]" at bounding box center [144, 200] width 10 height 4
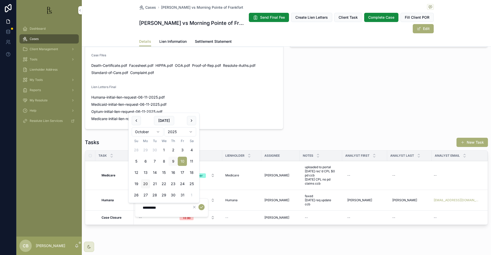
click at [145, 183] on button "20" at bounding box center [145, 183] width 9 height 9
type input "**********"
click at [201, 206] on icon "scrollable content" at bounding box center [201, 207] width 4 height 4
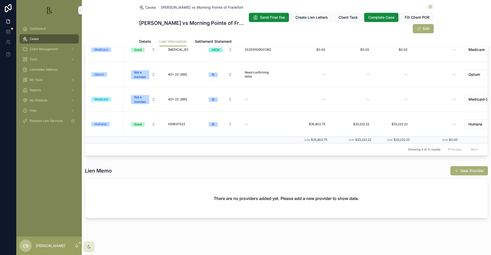
click at [34, 60] on span "Tools" at bounding box center [34, 59] width 8 height 4
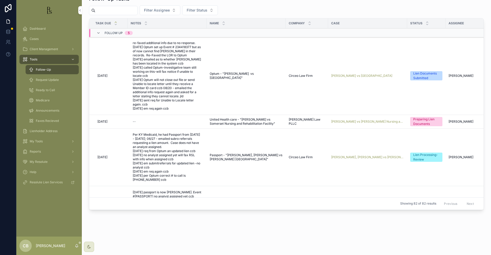
scroll to position [11, 0]
click at [49, 80] on span "Request Update" at bounding box center [47, 80] width 23 height 4
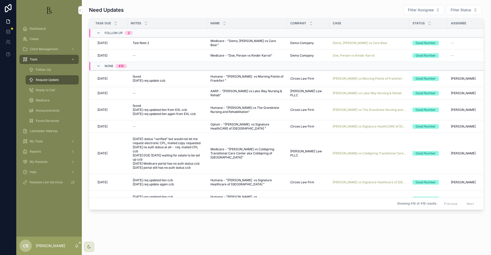
scroll to position [1, 0]
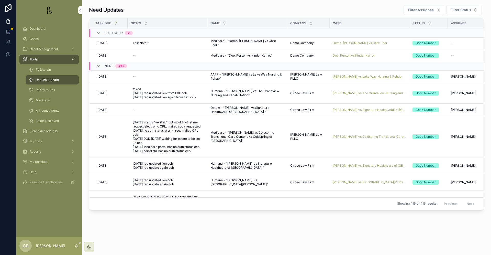
click at [361, 75] on span "[PERSON_NAME] vs Lake Way Nursing & Rehab" at bounding box center [367, 76] width 69 height 4
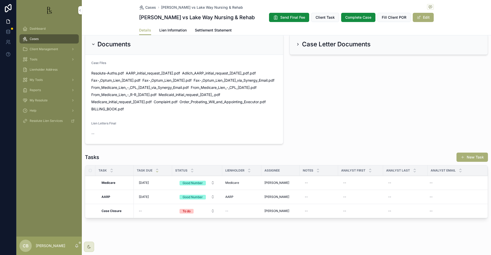
click at [170, 29] on span "Lien Information" at bounding box center [172, 30] width 27 height 5
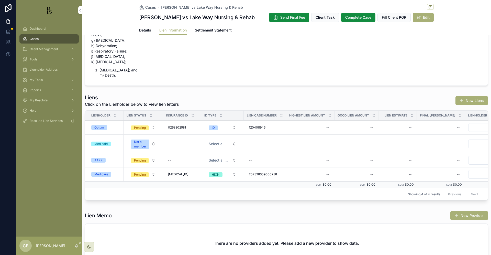
scroll to position [168, 0]
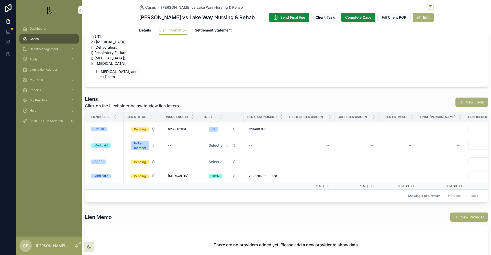
click at [99, 161] on div "AARP" at bounding box center [98, 161] width 8 height 5
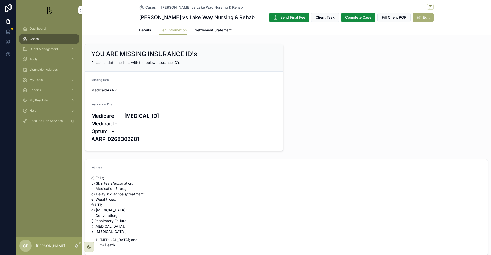
click at [139, 29] on span "Details" at bounding box center [145, 30] width 12 height 5
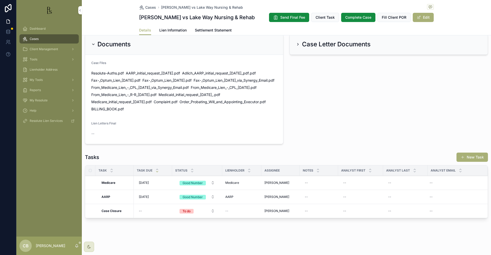
scroll to position [356, 0]
click at [172, 29] on span "Lien Information" at bounding box center [172, 30] width 27 height 5
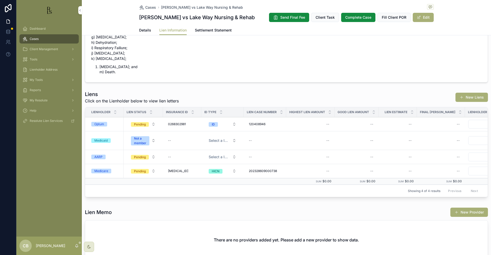
scroll to position [171, 0]
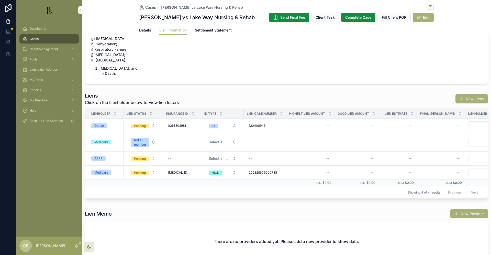
click at [143, 30] on span "Details" at bounding box center [145, 30] width 12 height 5
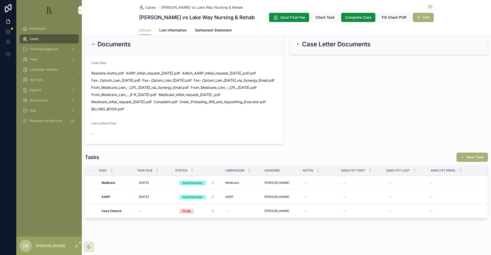
scroll to position [361, 0]
click at [171, 29] on span "Lien Information" at bounding box center [172, 30] width 27 height 5
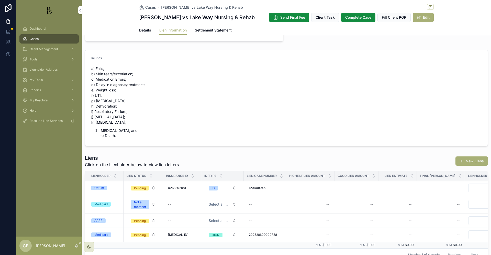
scroll to position [109, 0]
click at [145, 29] on span "Details" at bounding box center [145, 30] width 12 height 5
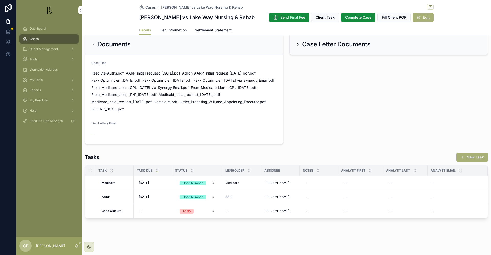
scroll to position [361, 0]
click at [173, 30] on span "Lien Information" at bounding box center [172, 30] width 27 height 5
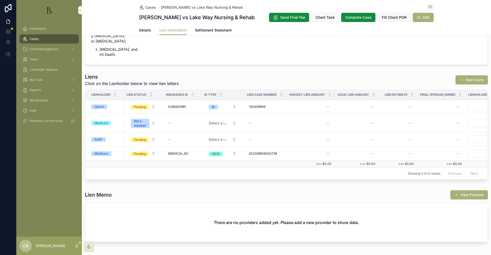
scroll to position [189, 0]
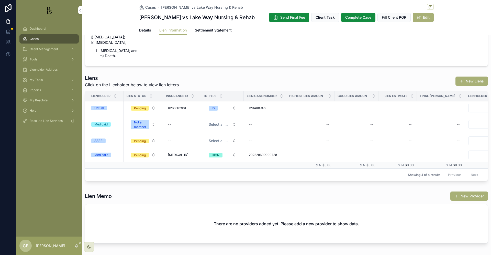
click at [144, 30] on span "Details" at bounding box center [145, 30] width 12 height 5
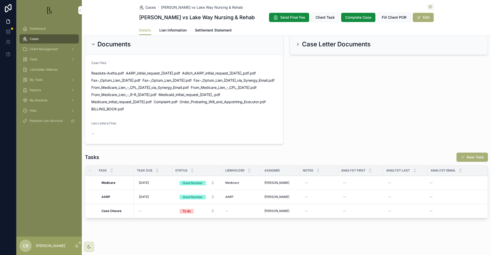
scroll to position [361, 0]
click at [171, 30] on span "Lien Information" at bounding box center [172, 30] width 27 height 5
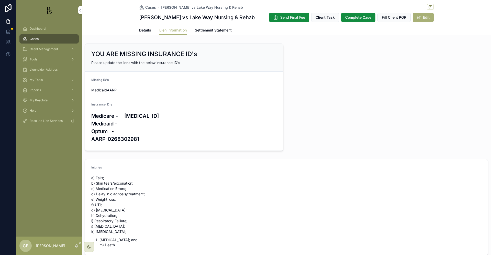
click at [171, 30] on span "Lien Information" at bounding box center [172, 30] width 27 height 5
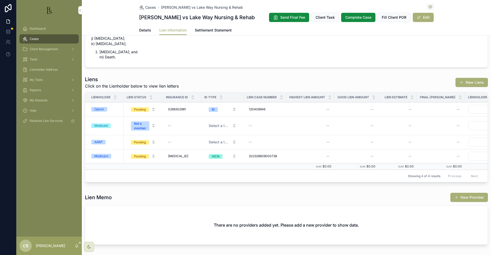
scroll to position [185, 0]
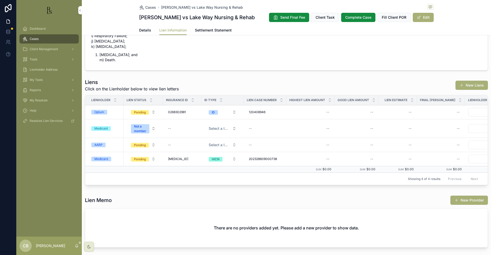
click at [163, 30] on span "Lien Information" at bounding box center [172, 30] width 27 height 5
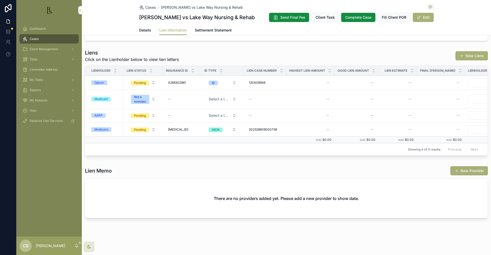
scroll to position [218, 0]
click at [102, 127] on div "Medicare" at bounding box center [101, 129] width 14 height 5
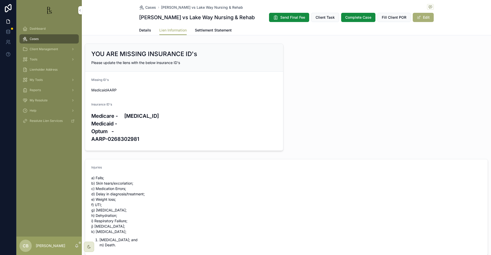
click at [144, 30] on span "Details" at bounding box center [145, 30] width 12 height 5
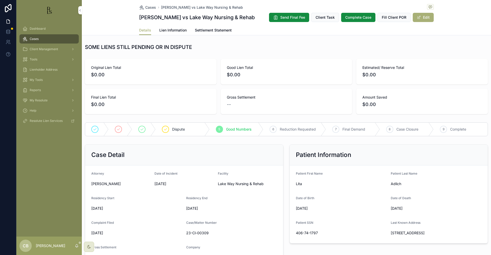
click at [35, 58] on span "Tools" at bounding box center [34, 59] width 8 height 4
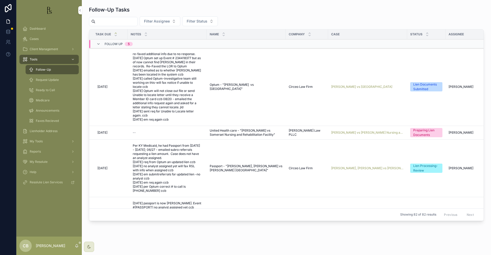
click at [35, 58] on span "Tools" at bounding box center [34, 59] width 8 height 4
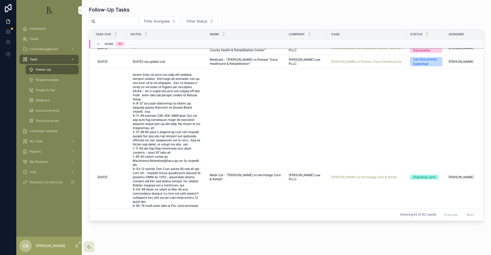
scroll to position [173, 0]
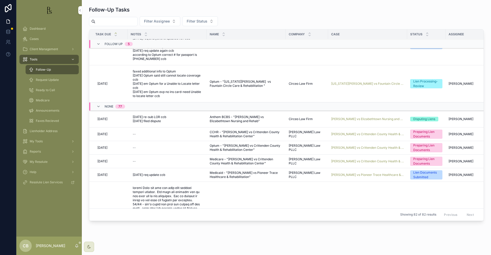
click at [52, 80] on span "Request Update" at bounding box center [47, 80] width 23 height 4
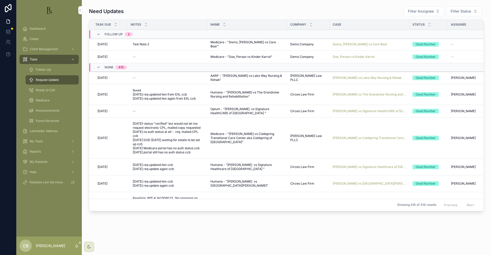
click at [52, 80] on span "Request Update" at bounding box center [47, 80] width 23 height 4
click at [362, 77] on span "[PERSON_NAME] vs Lake Way Nursing & Rehab" at bounding box center [367, 78] width 69 height 4
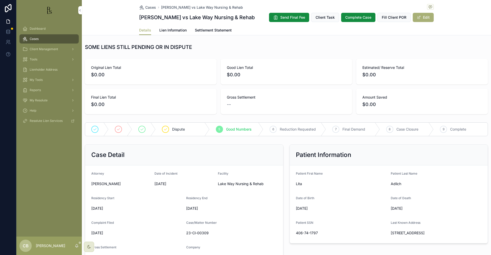
click at [37, 60] on span "Tools" at bounding box center [34, 59] width 8 height 4
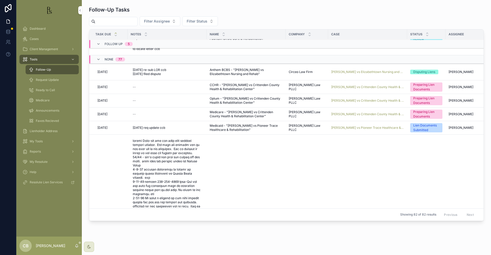
scroll to position [179, 0]
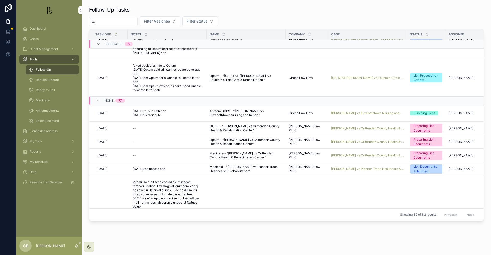
click at [50, 79] on span "Request Update" at bounding box center [47, 80] width 23 height 4
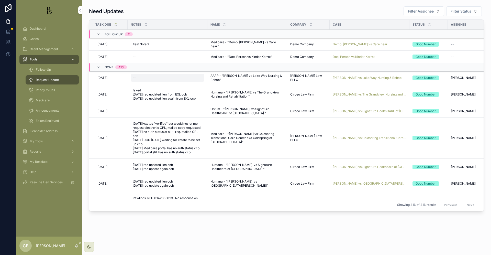
click at [153, 78] on div "--" at bounding box center [168, 78] width 74 height 8
type textarea "**********"
click at [195, 84] on icon "scrollable content" at bounding box center [195, 85] width 4 height 4
